Goal: Information Seeking & Learning: Learn about a topic

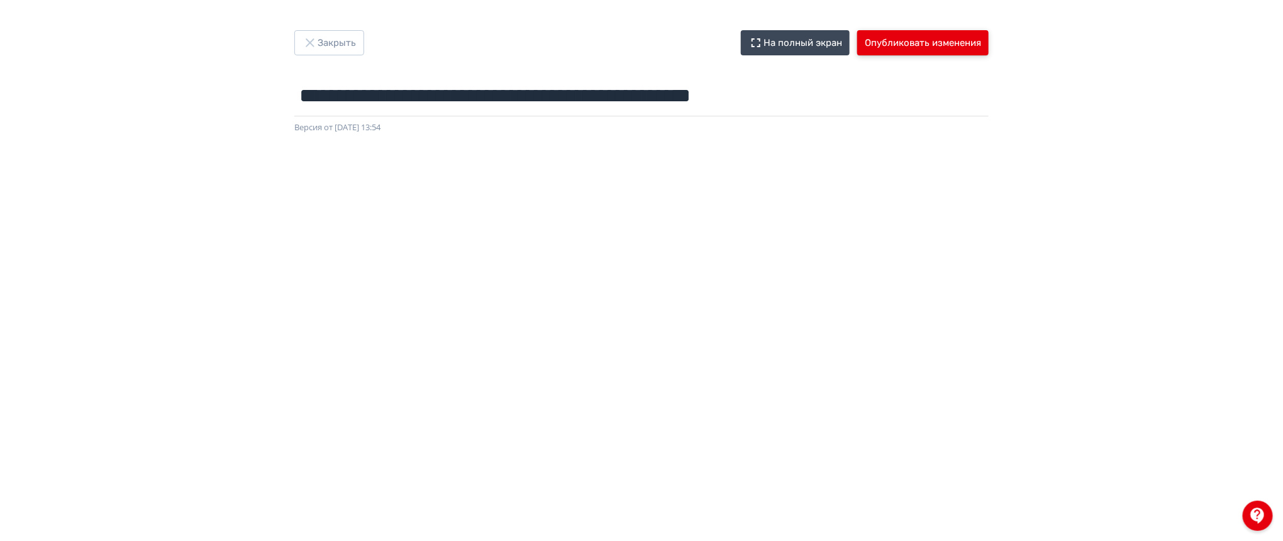
click at [918, 43] on button "Опубликовать изменения" at bounding box center [922, 42] width 131 height 25
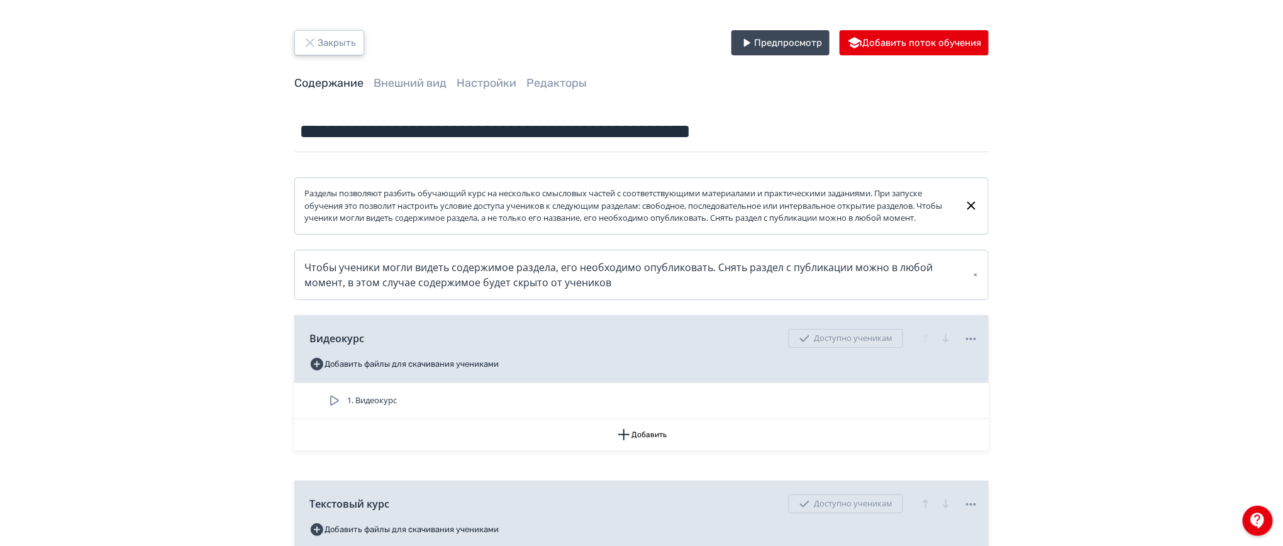
click at [347, 48] on button "Закрыть" at bounding box center [329, 42] width 70 height 25
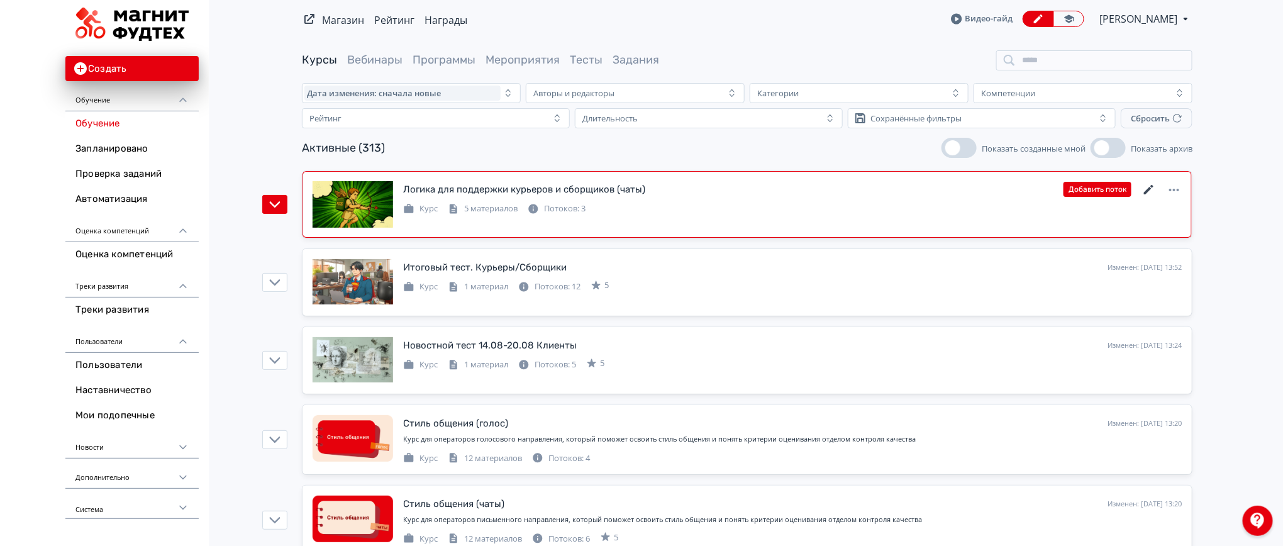
click at [1149, 187] on icon at bounding box center [1148, 189] width 15 height 15
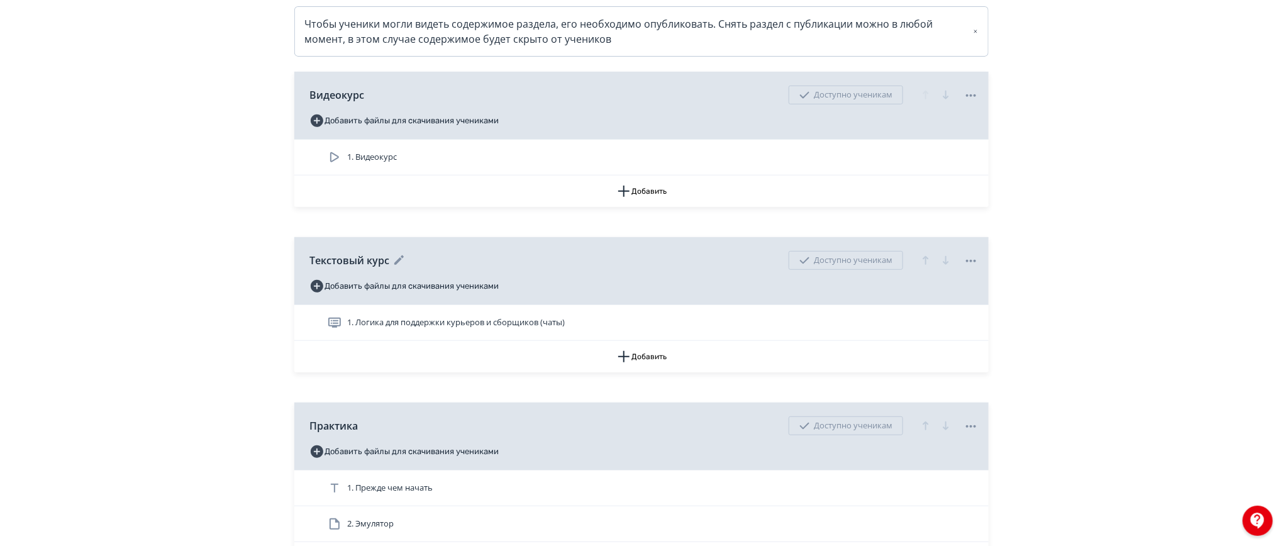
scroll to position [252, 0]
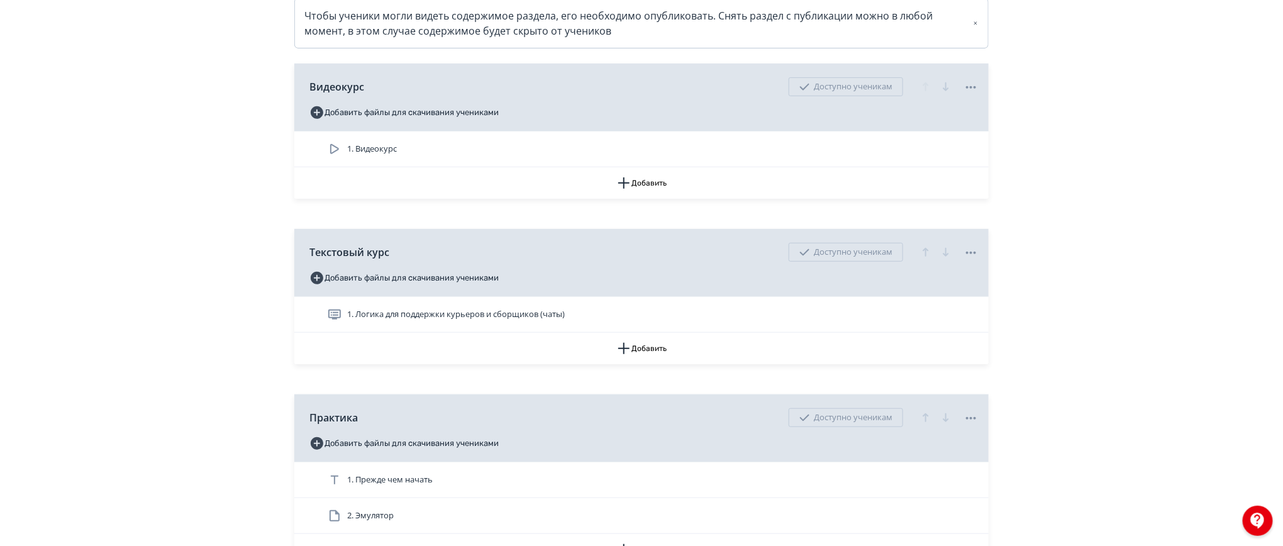
click at [438, 321] on span "1. Логика для поддержки курьеров и сборщиков (чаты)" at bounding box center [456, 314] width 218 height 13
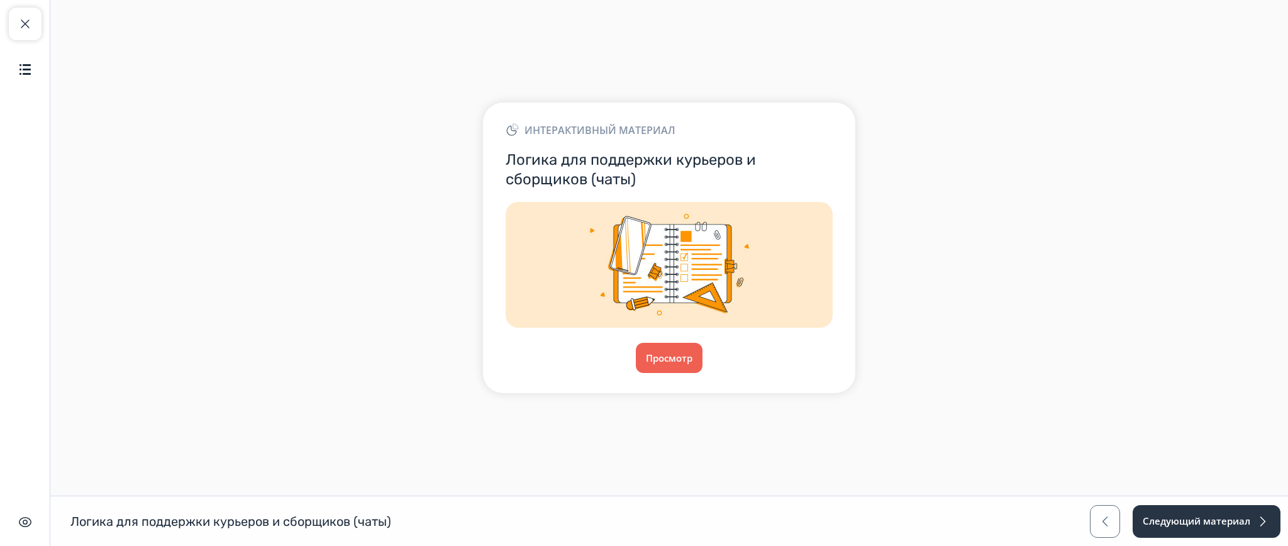
click at [652, 379] on div "Интерактивный материал Логика для поддержки курьеров и сборщиков (чаты) Просмотр" at bounding box center [669, 248] width 372 height 291
click at [660, 365] on button "Просмотр" at bounding box center [669, 358] width 68 height 30
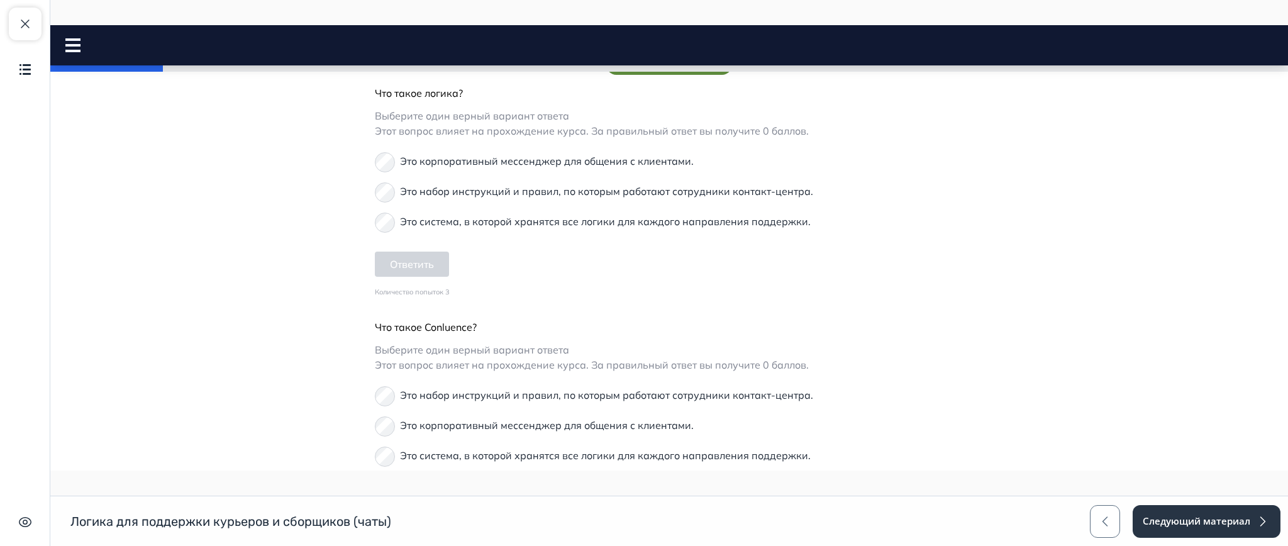
scroll to position [931, 0]
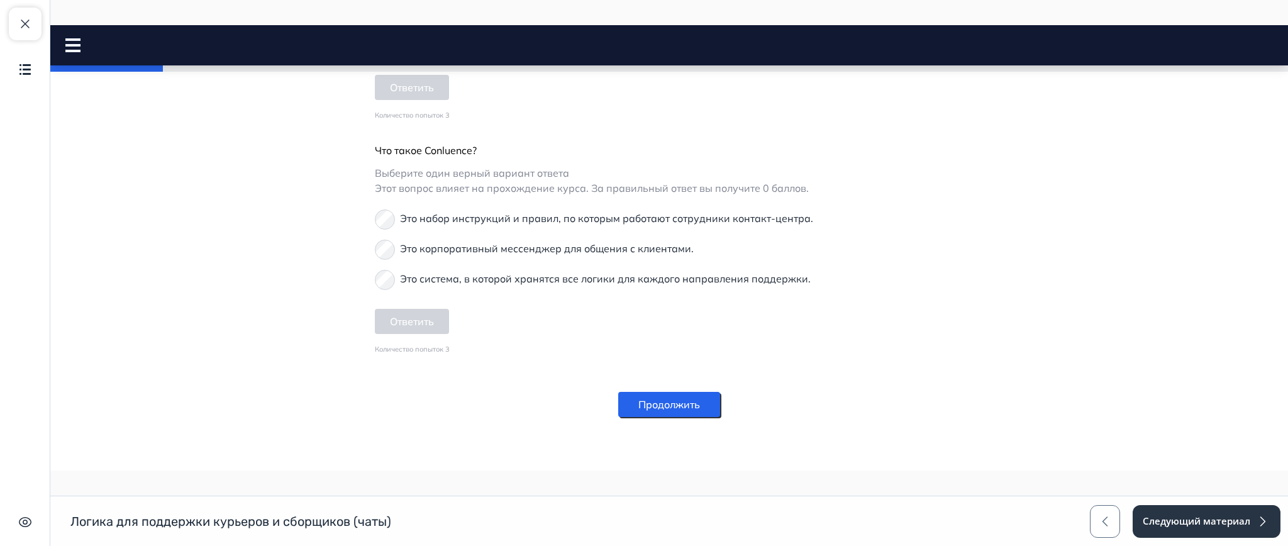
click at [693, 403] on button "Продолжить" at bounding box center [669, 404] width 102 height 25
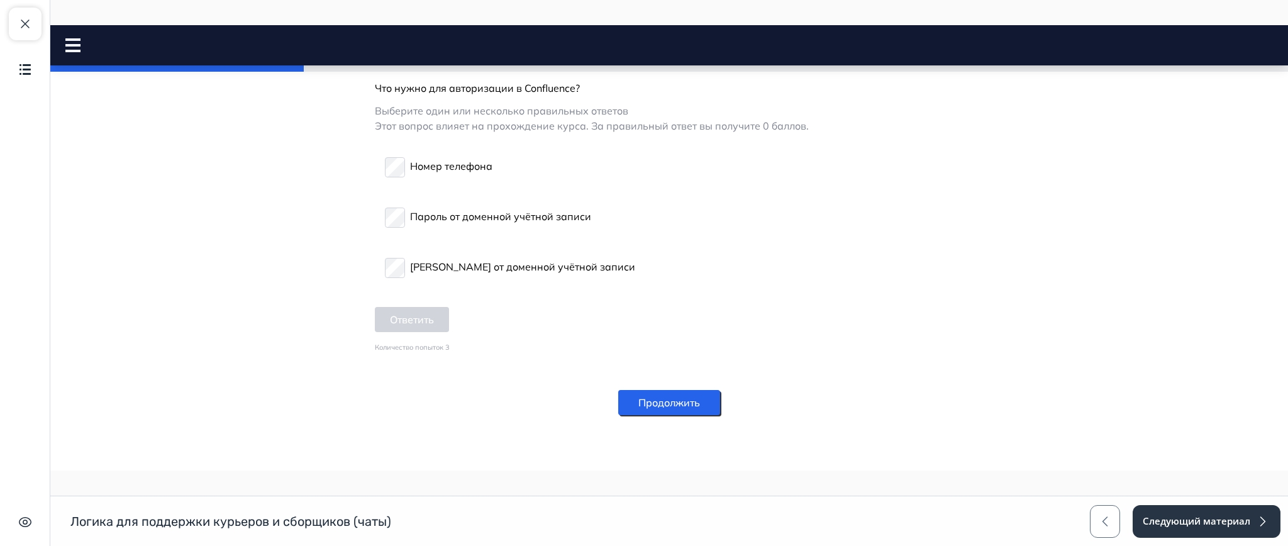
scroll to position [823, 0]
click at [665, 416] on div "Продолжить" at bounding box center [669, 402] width 102 height 55
click at [664, 412] on button "Продолжить" at bounding box center [669, 402] width 102 height 25
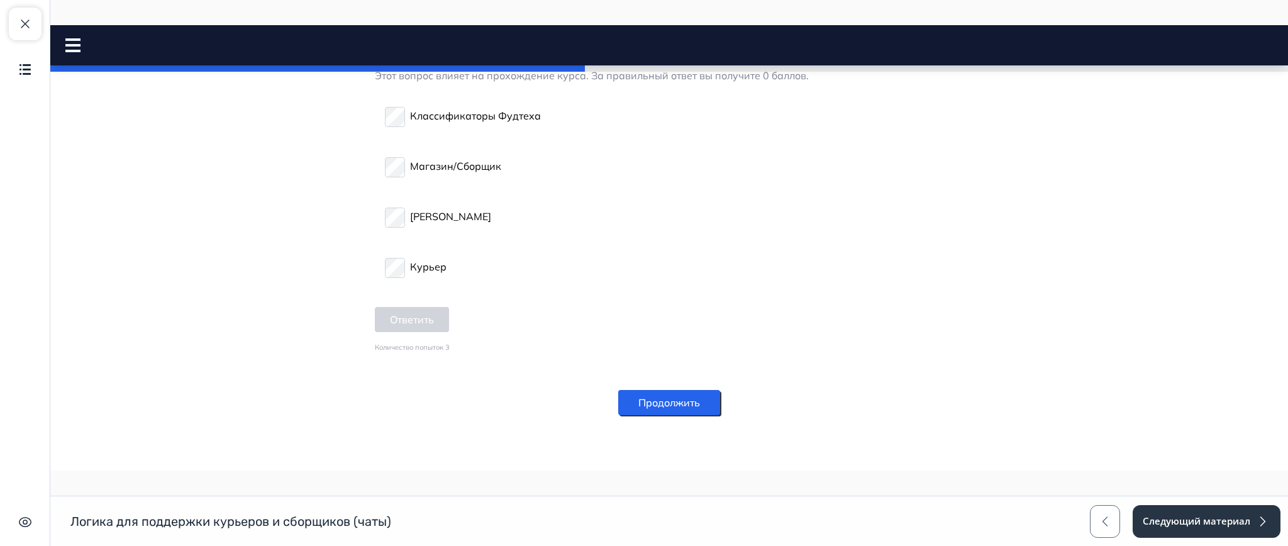
scroll to position [1593, 0]
drag, startPoint x: 819, startPoint y: 208, endPoint x: 309, endPoint y: 205, distance: 510.1
